Goal: Navigation & Orientation: Find specific page/section

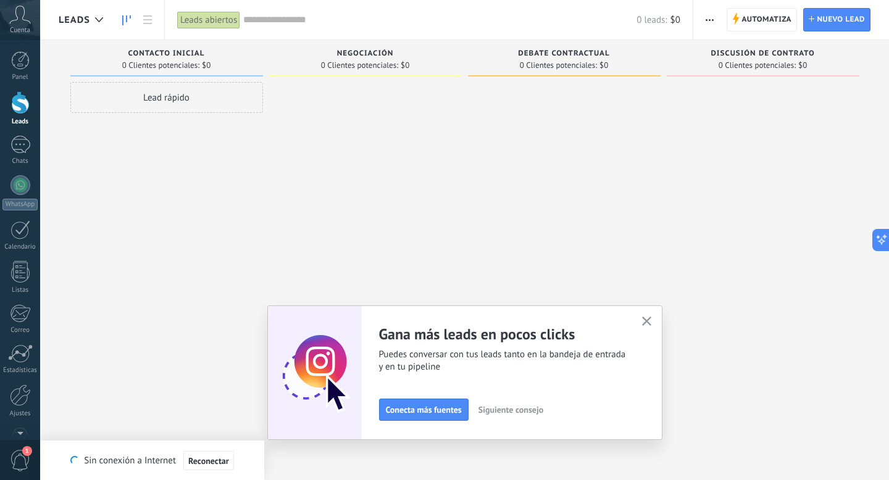
click at [343, 96] on div "Lamentablemente, no hay leads con estos parámetros. Mostrar todo Leads Entrante…" at bounding box center [474, 220] width 830 height 361
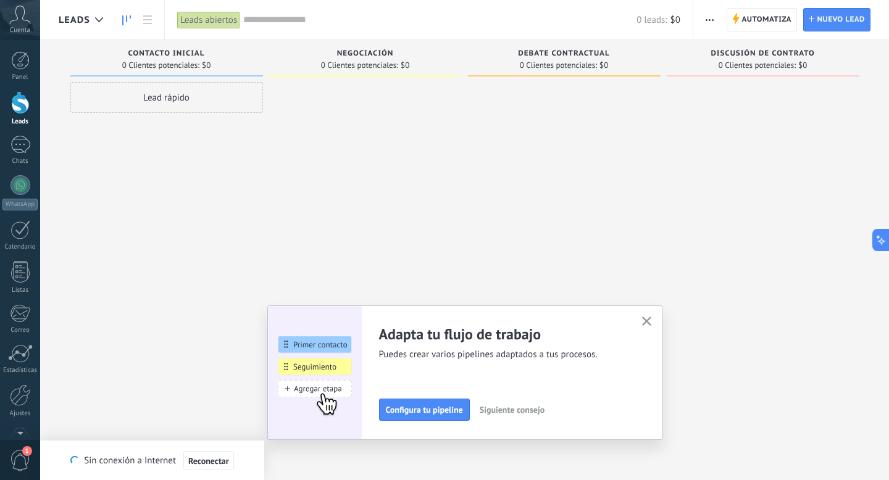
click at [645, 322] on icon "button" at bounding box center [646, 321] width 9 height 9
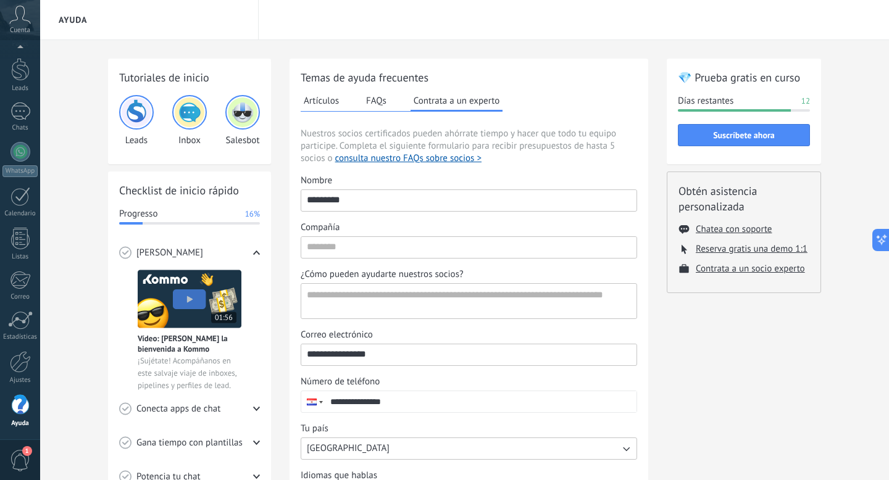
scroll to position [11, 0]
click at [28, 101] on div at bounding box center [20, 91] width 19 height 23
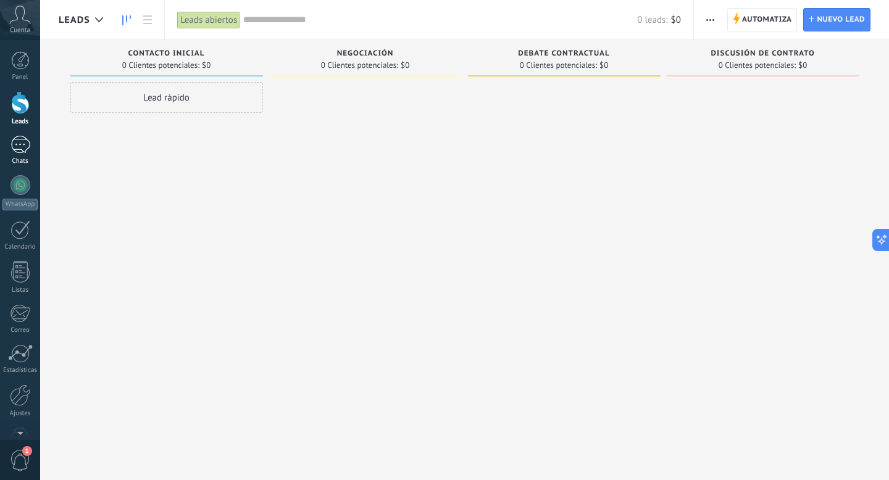
click at [23, 149] on div at bounding box center [20, 145] width 20 height 18
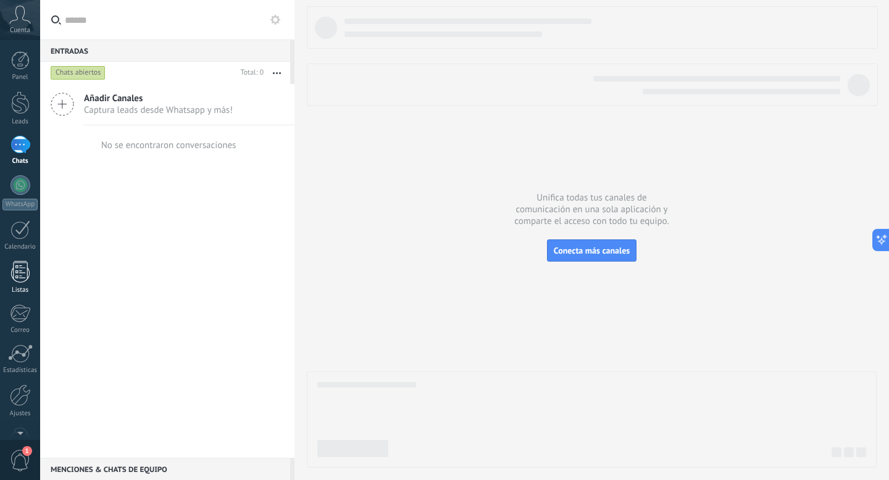
click at [23, 278] on div at bounding box center [20, 272] width 19 height 22
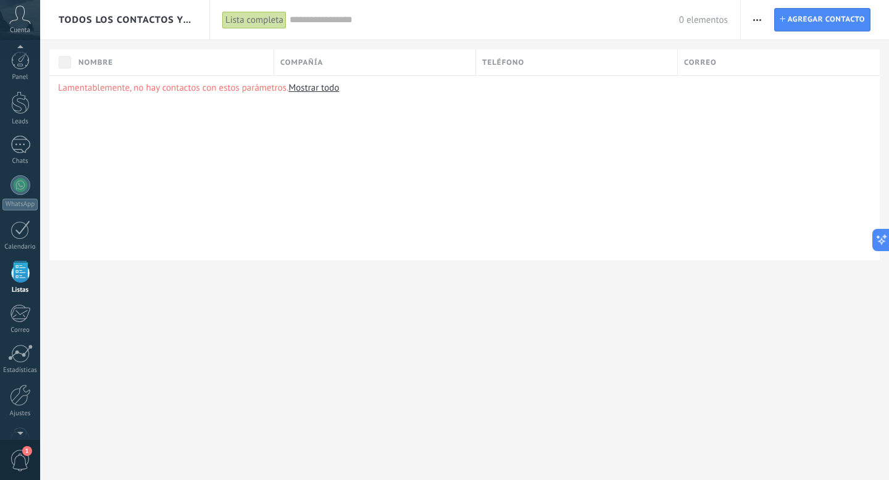
scroll to position [32, 0]
